Goal: Task Accomplishment & Management: Use online tool/utility

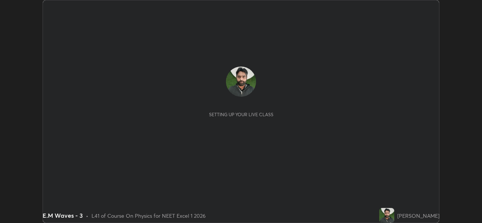
scroll to position [223, 482]
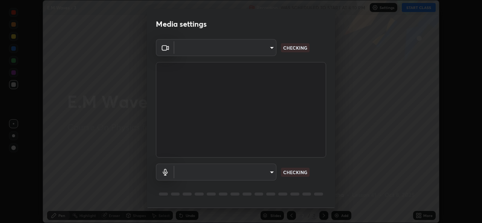
type input "9788daf0cbf52dd0d374ba9f0d4f11576c03820bc15fcf9a4a11f890b69d92bf"
type input "default"
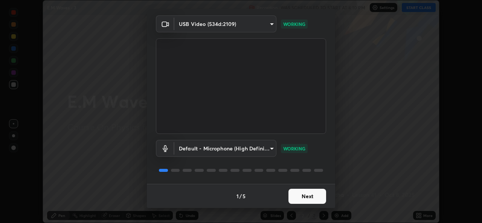
click at [307, 198] on button "Next" at bounding box center [308, 196] width 38 height 15
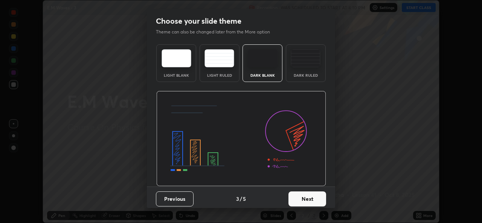
click at [306, 199] on button "Next" at bounding box center [308, 199] width 38 height 15
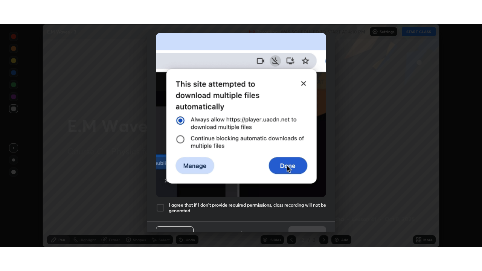
scroll to position [177, 0]
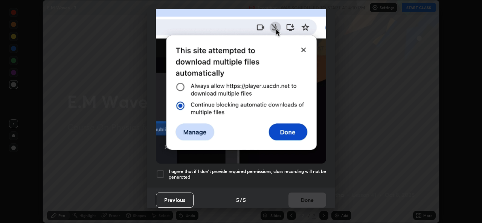
click at [301, 169] on h5 "I agree that if I don't provide required permissions, class recording will not …" at bounding box center [248, 175] width 158 height 12
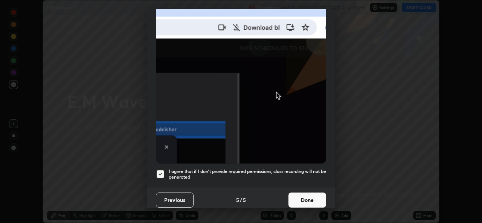
click at [299, 196] on button "Done" at bounding box center [308, 200] width 38 height 15
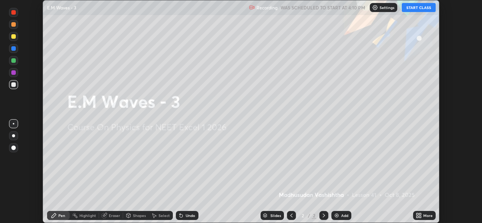
click at [420, 8] on button "START CLASS" at bounding box center [419, 7] width 34 height 9
click at [341, 216] on div "Add" at bounding box center [344, 216] width 7 height 4
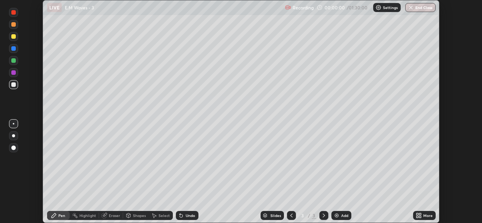
click at [419, 214] on icon at bounding box center [420, 215] width 2 height 2
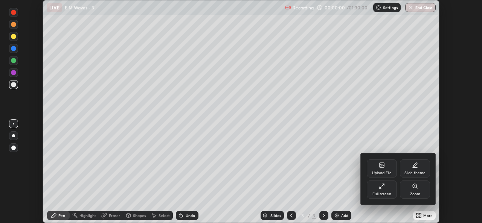
click at [386, 188] on div "Full screen" at bounding box center [382, 190] width 30 height 18
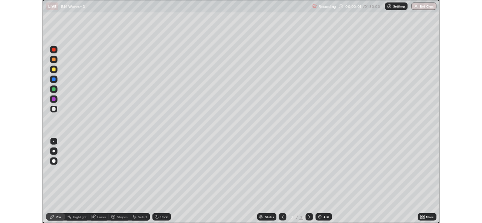
scroll to position [271, 482]
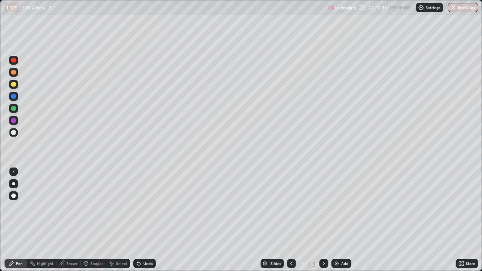
click at [68, 223] on div "Eraser" at bounding box center [71, 264] width 11 height 4
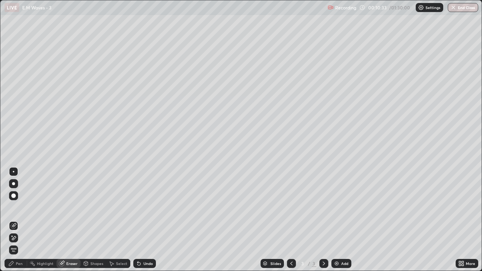
click at [18, 223] on div "Pen" at bounding box center [19, 264] width 7 height 4
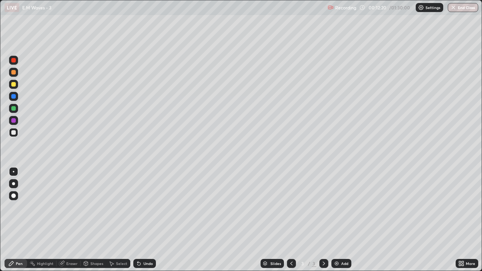
click at [72, 223] on div "Eraser" at bounding box center [71, 264] width 11 height 4
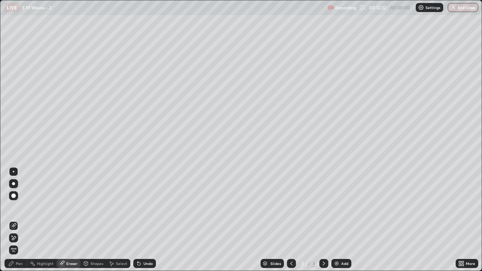
click at [21, 223] on div "Pen" at bounding box center [19, 264] width 7 height 4
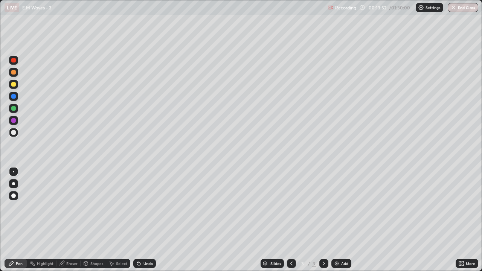
click at [345, 223] on div "Add" at bounding box center [344, 264] width 7 height 4
click at [291, 223] on icon at bounding box center [292, 264] width 6 height 6
click at [321, 223] on icon at bounding box center [324, 264] width 6 height 6
click at [72, 223] on div "Eraser" at bounding box center [71, 264] width 11 height 4
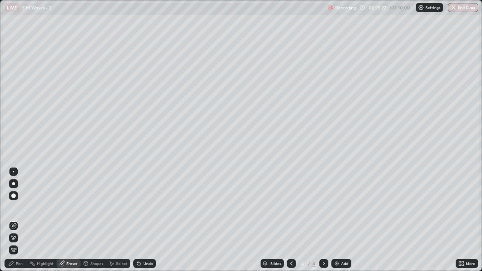
click at [19, 223] on div "Pen" at bounding box center [19, 264] width 7 height 4
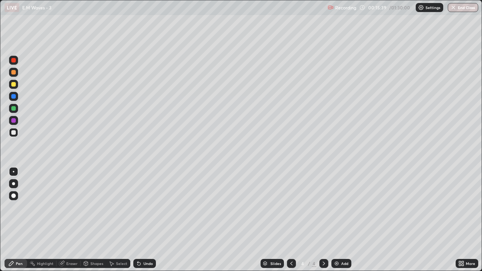
click at [70, 223] on div "Eraser" at bounding box center [69, 263] width 24 height 9
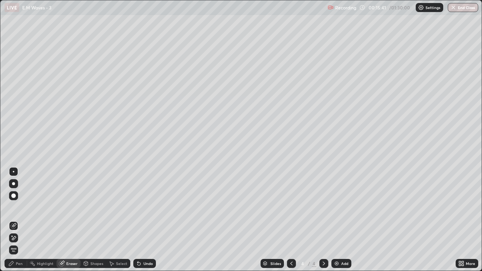
click at [20, 223] on div "Pen" at bounding box center [19, 264] width 7 height 4
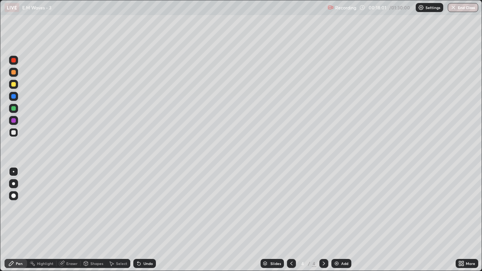
click at [343, 223] on div "Add" at bounding box center [344, 264] width 7 height 4
click at [72, 223] on div "Eraser" at bounding box center [69, 263] width 24 height 9
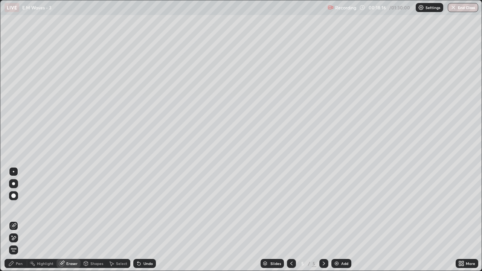
click at [22, 223] on div "Pen" at bounding box center [16, 263] width 23 height 9
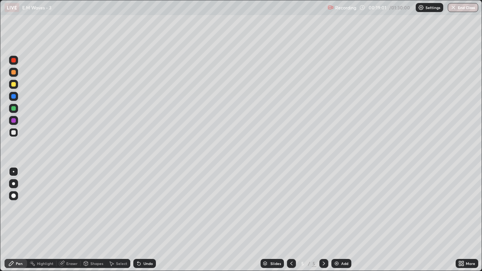
click at [73, 223] on div "Eraser" at bounding box center [71, 264] width 11 height 4
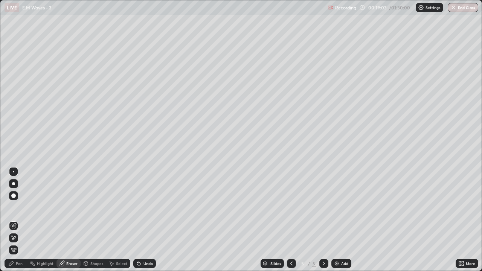
click at [19, 223] on div "Pen" at bounding box center [19, 264] width 7 height 4
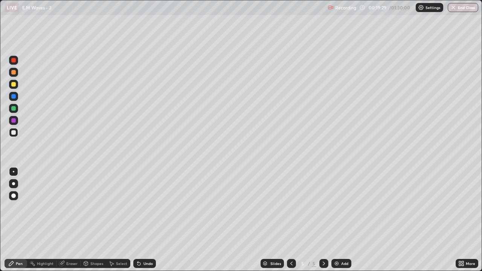
click at [74, 223] on div "Eraser" at bounding box center [69, 263] width 24 height 9
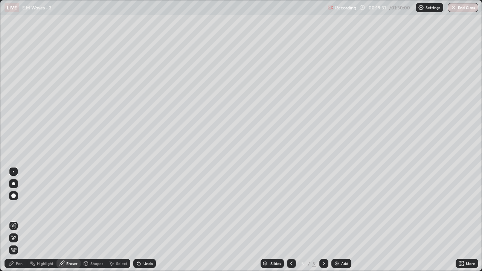
click at [19, 223] on div "Pen" at bounding box center [19, 264] width 7 height 4
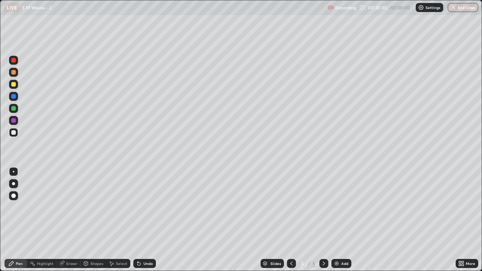
click at [134, 223] on div "Undo" at bounding box center [144, 263] width 23 height 9
click at [342, 223] on div "Add" at bounding box center [344, 264] width 7 height 4
click at [343, 223] on div "Add" at bounding box center [344, 264] width 7 height 4
click at [340, 223] on div "Add" at bounding box center [342, 263] width 20 height 9
click at [342, 223] on div "Add" at bounding box center [344, 264] width 7 height 4
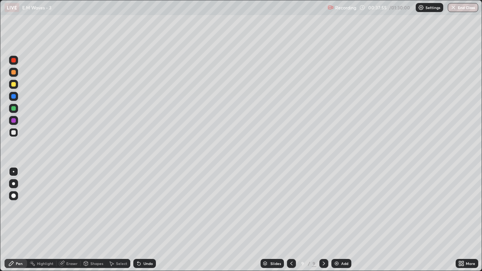
click at [73, 223] on div "Eraser" at bounding box center [71, 264] width 11 height 4
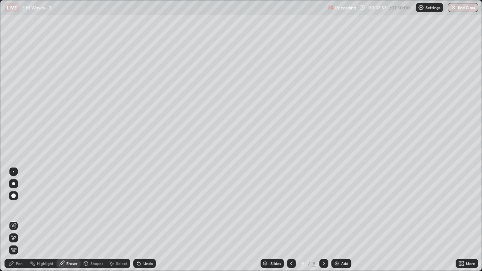
click at [21, 223] on div "Pen" at bounding box center [19, 264] width 7 height 4
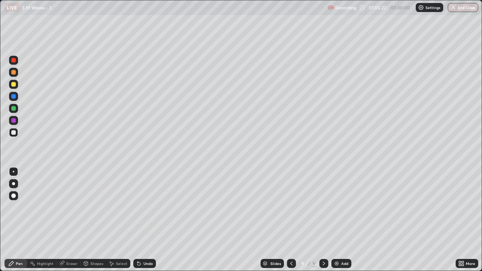
click at [341, 223] on div "Add" at bounding box center [344, 264] width 7 height 4
click at [342, 223] on div "Add" at bounding box center [342, 263] width 20 height 9
click at [292, 223] on icon at bounding box center [292, 264] width 6 height 6
click at [295, 223] on div at bounding box center [291, 263] width 9 height 9
click at [291, 223] on icon at bounding box center [292, 264] width 6 height 6
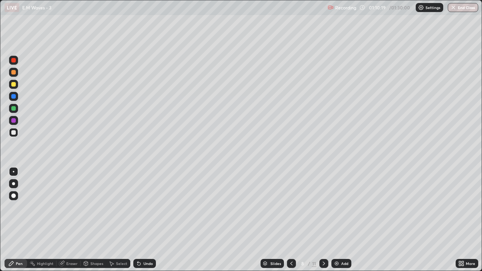
click at [291, 223] on icon at bounding box center [292, 264] width 6 height 6
click at [295, 223] on div at bounding box center [291, 263] width 9 height 9
click at [291, 223] on icon at bounding box center [292, 264] width 6 height 6
click at [292, 223] on icon at bounding box center [292, 264] width 6 height 6
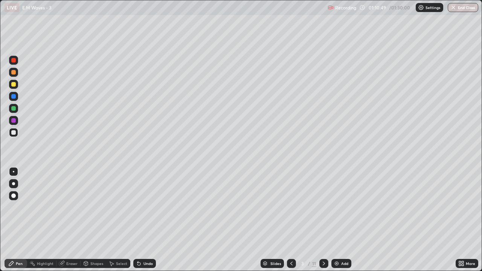
click at [323, 223] on div at bounding box center [324, 263] width 9 height 9
click at [323, 223] on icon at bounding box center [324, 264] width 6 height 6
click at [320, 223] on div at bounding box center [324, 263] width 9 height 15
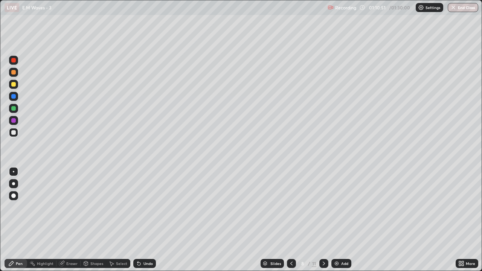
click at [322, 223] on icon at bounding box center [324, 264] width 6 height 6
click at [324, 223] on icon at bounding box center [324, 264] width 6 height 6
click at [323, 223] on icon at bounding box center [324, 264] width 6 height 6
click at [340, 223] on div "Add" at bounding box center [342, 263] width 20 height 9
click at [338, 223] on img at bounding box center [337, 264] width 6 height 6
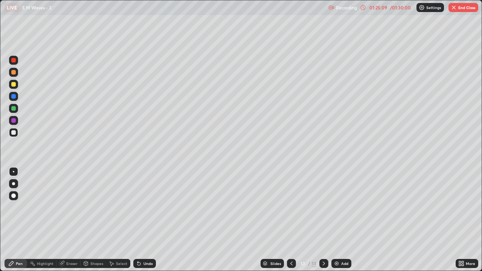
click at [471, 11] on button "End Class" at bounding box center [464, 7] width 30 height 9
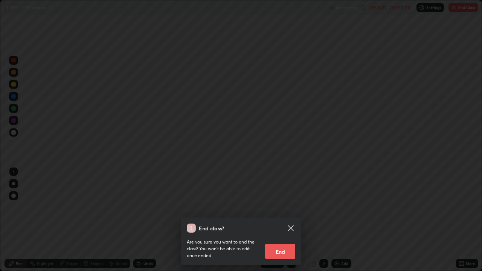
click at [288, 223] on button "End" at bounding box center [280, 251] width 30 height 15
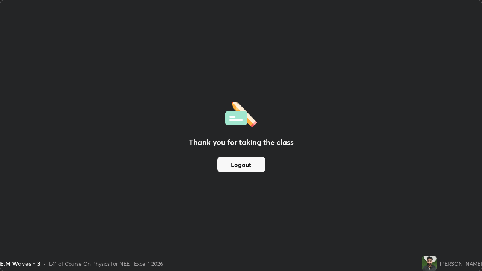
click at [249, 166] on button "Logout" at bounding box center [241, 164] width 48 height 15
click at [239, 164] on button "Logout" at bounding box center [241, 164] width 48 height 15
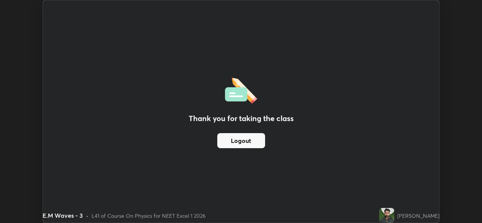
scroll to position [37459, 37200]
